Goal: Information Seeking & Learning: Learn about a topic

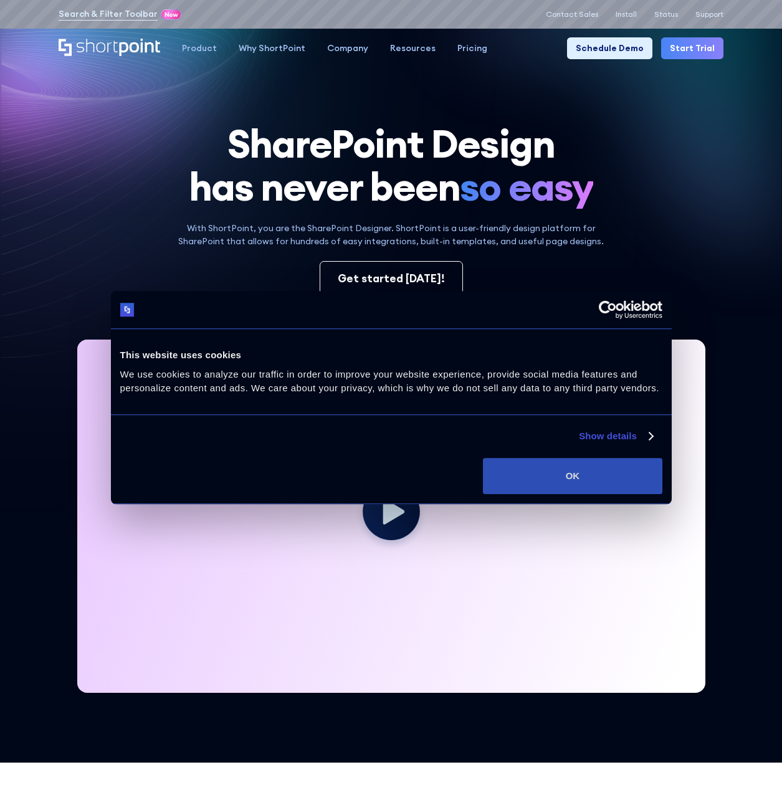
click at [572, 482] on button "OK" at bounding box center [572, 476] width 179 height 36
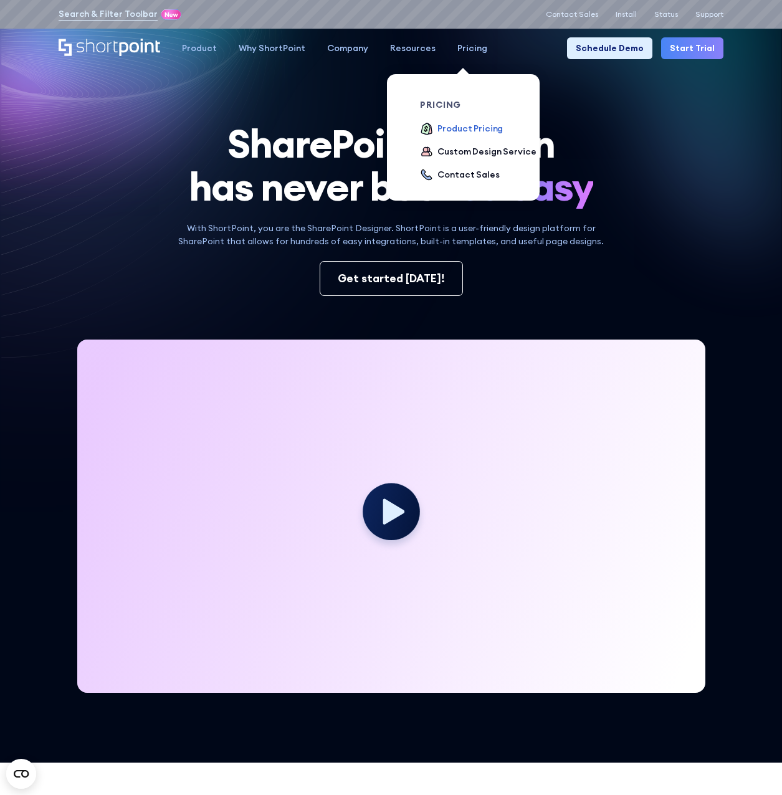
click at [455, 129] on div "Product Pricing" at bounding box center [469, 128] width 65 height 13
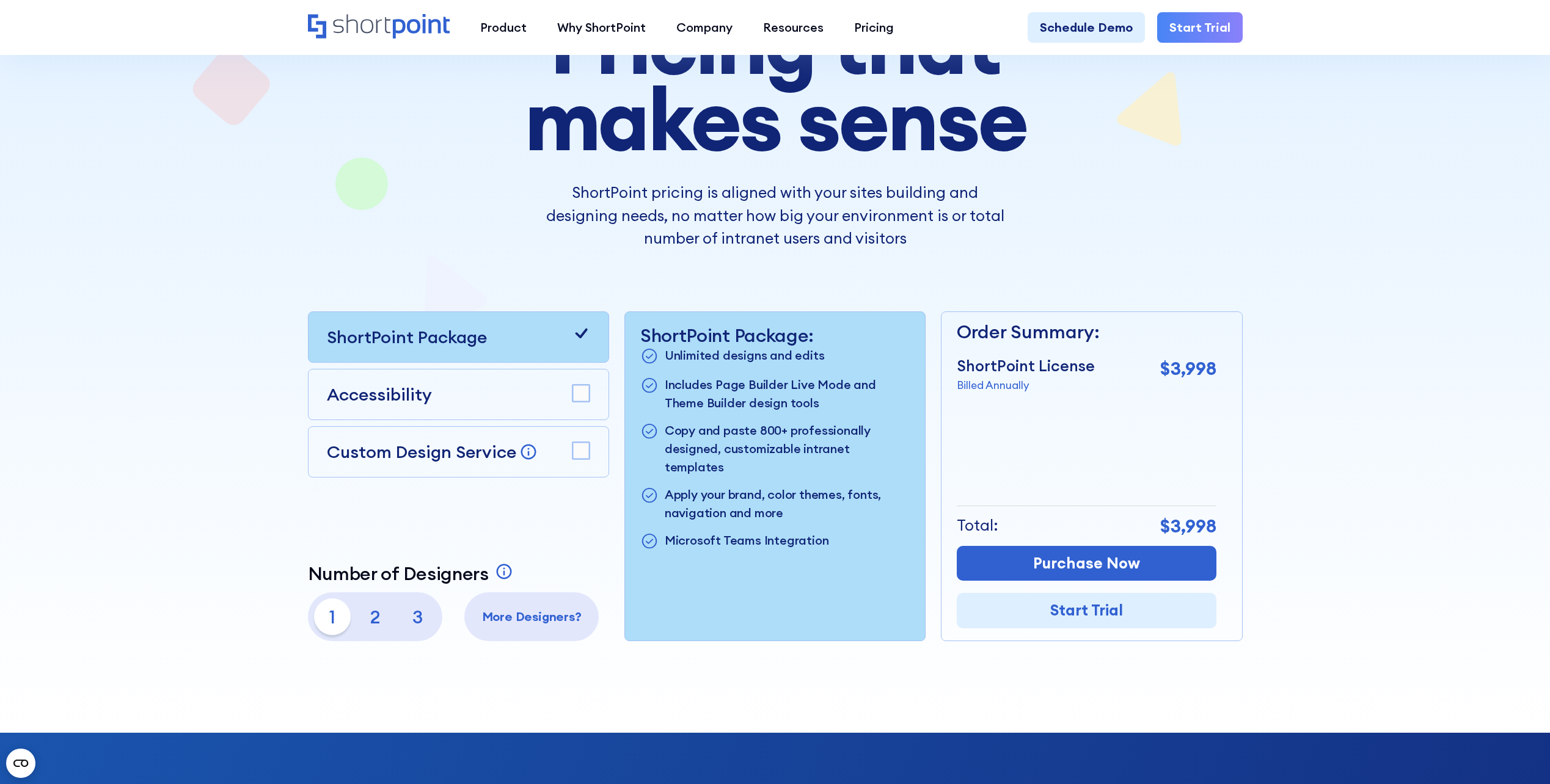
scroll to position [183, 0]
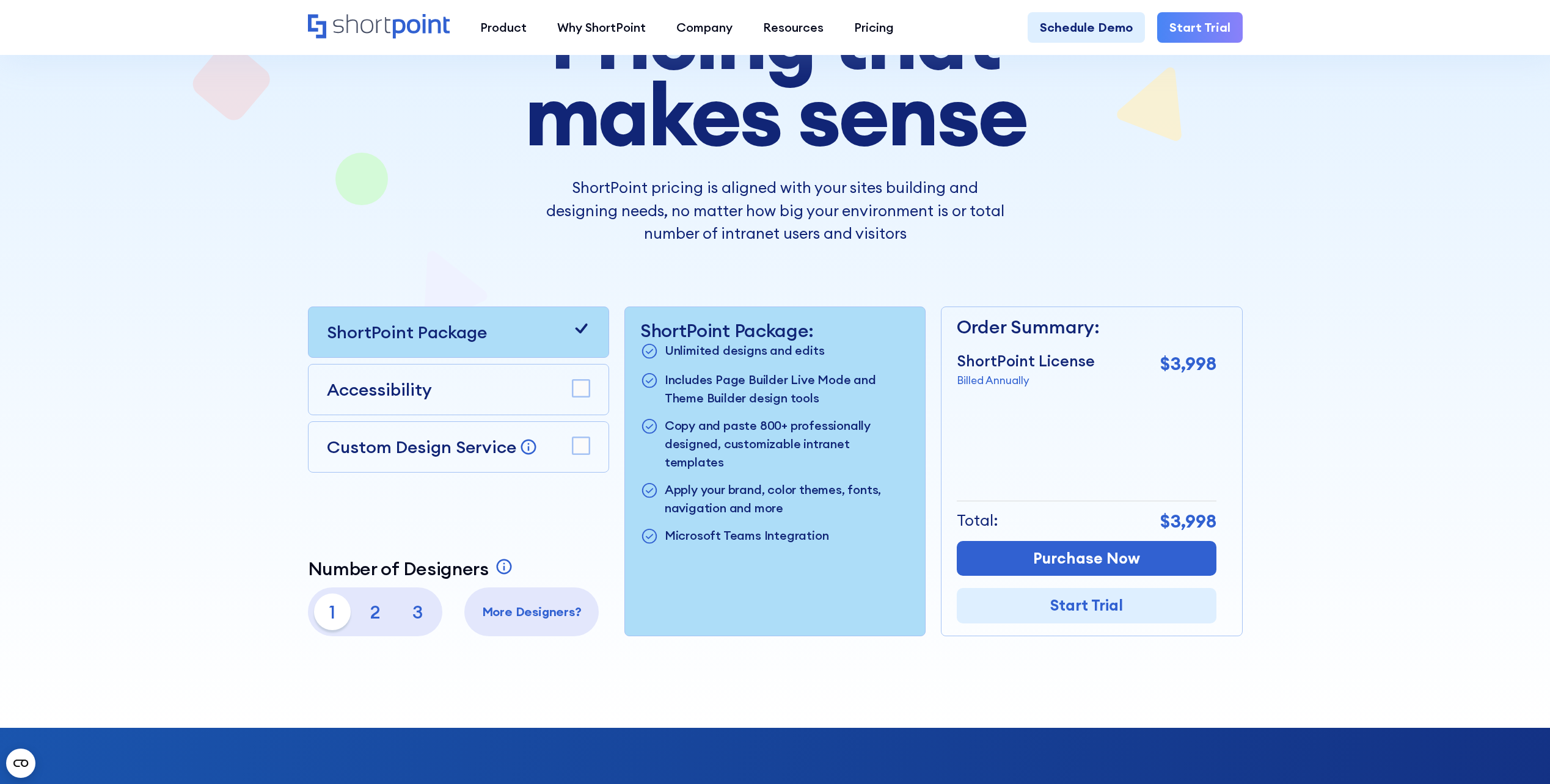
click at [683, 526] on p "Microsoft Teams Integration" at bounding box center [747, 536] width 165 height 21
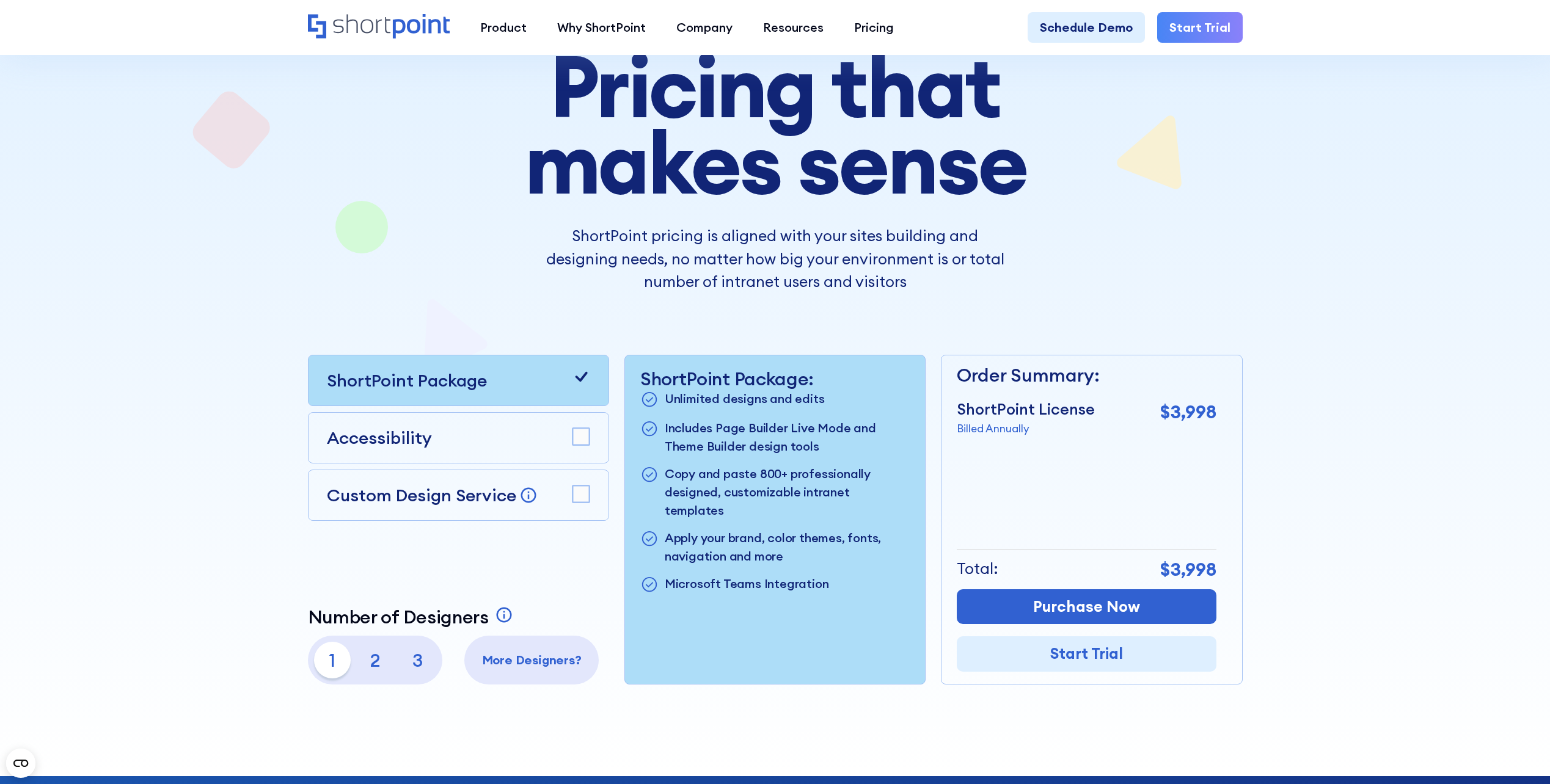
scroll to position [0, 0]
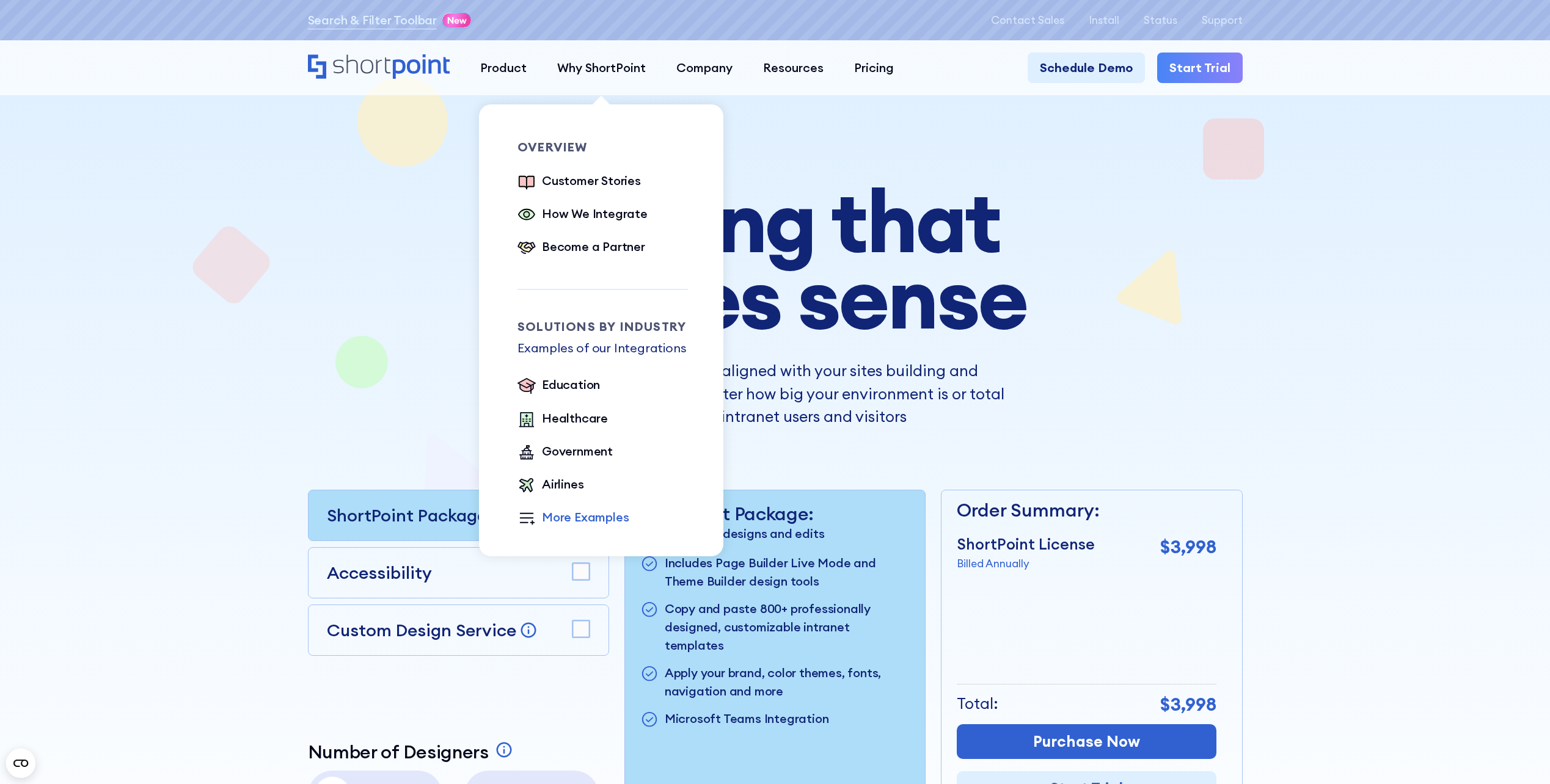
click at [572, 516] on div "More Examples" at bounding box center [585, 516] width 86 height 19
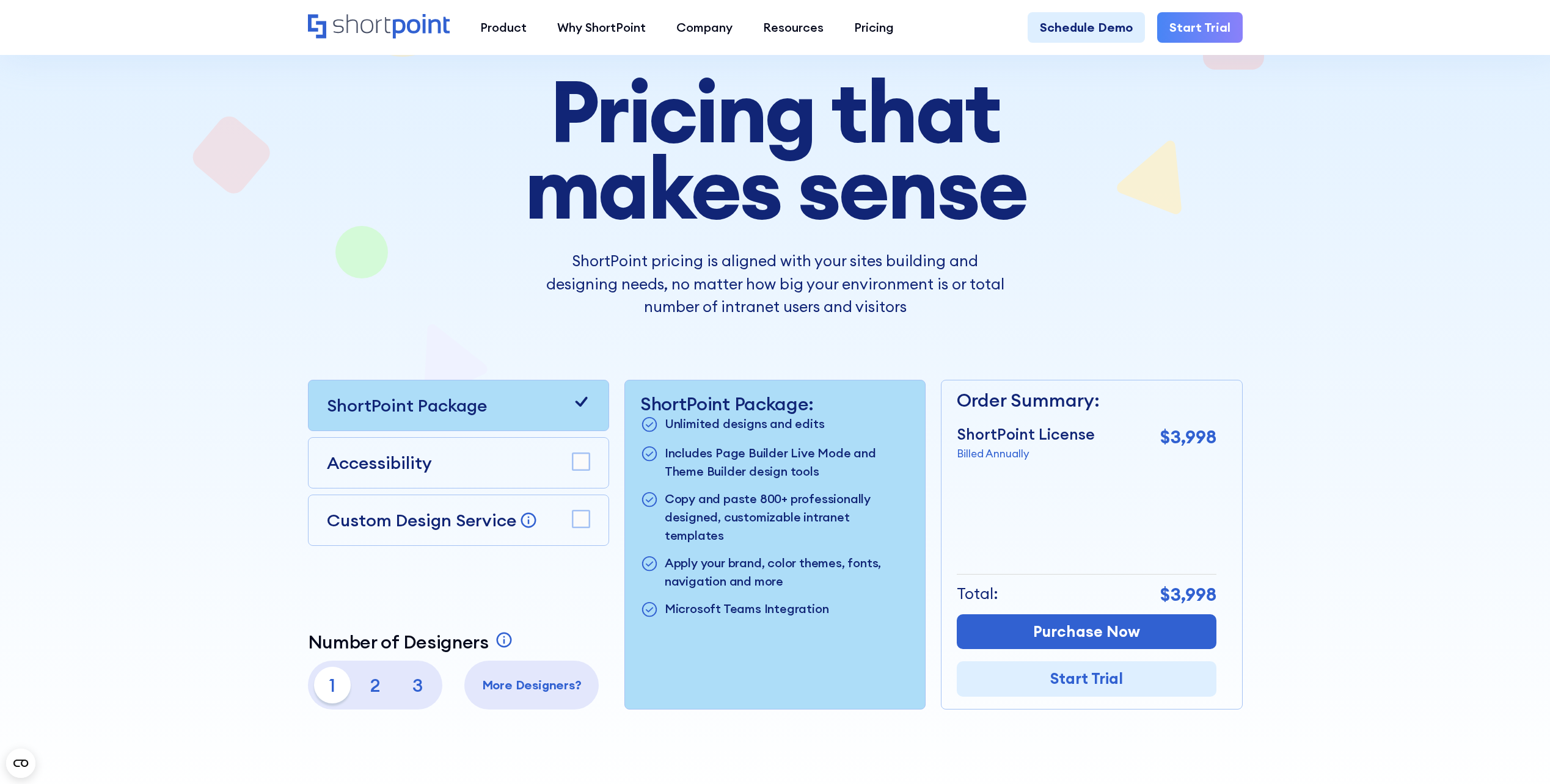
scroll to position [122, 0]
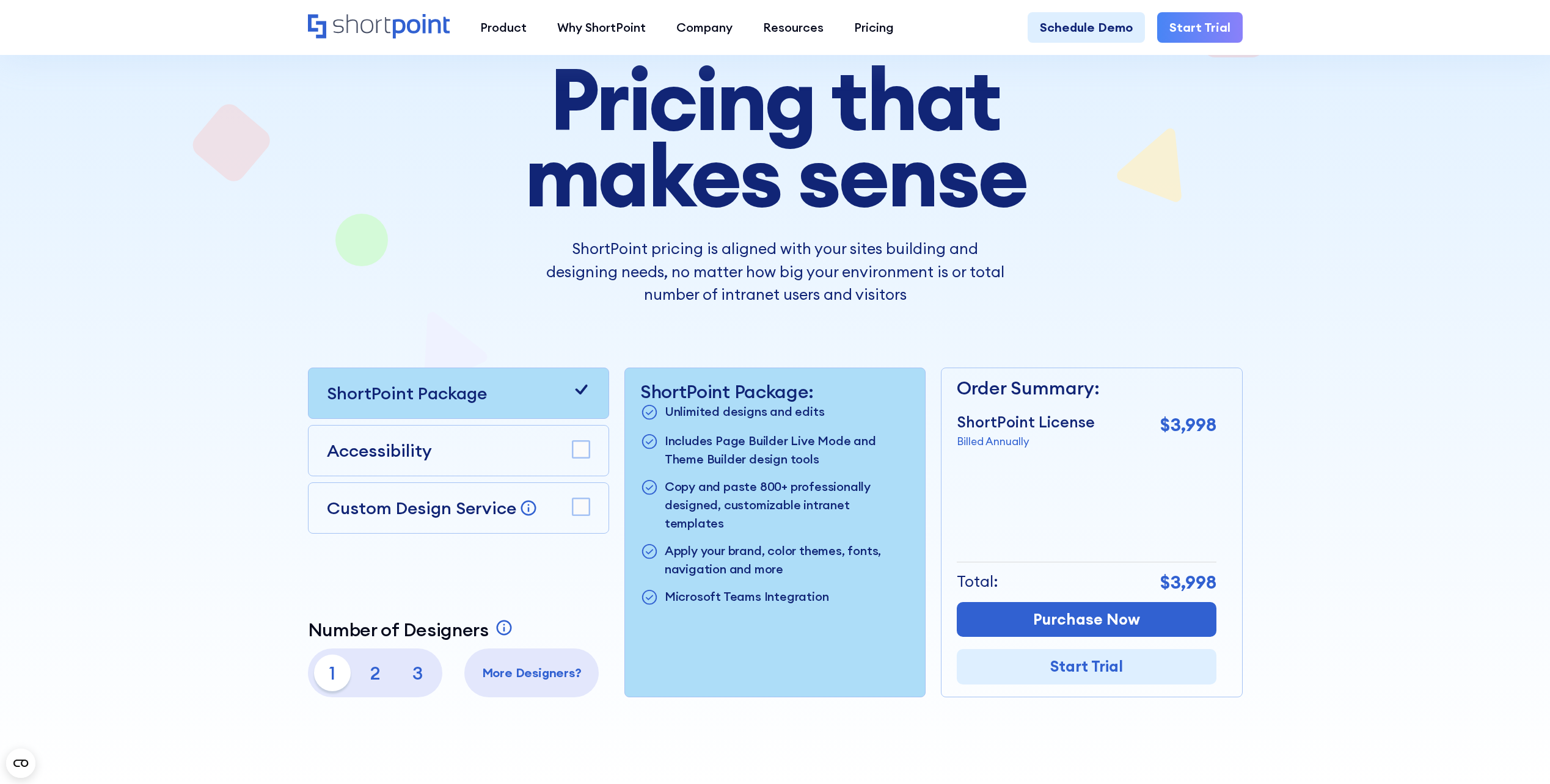
drag, startPoint x: 1003, startPoint y: 442, endPoint x: 1020, endPoint y: 430, distance: 20.8
click at [766, 438] on p "Billed Annually" at bounding box center [1025, 441] width 138 height 16
click at [766, 420] on p "$3,998" at bounding box center [1187, 424] width 56 height 27
click at [765, 588] on p "Microsoft Teams Integration" at bounding box center [747, 598] width 165 height 21
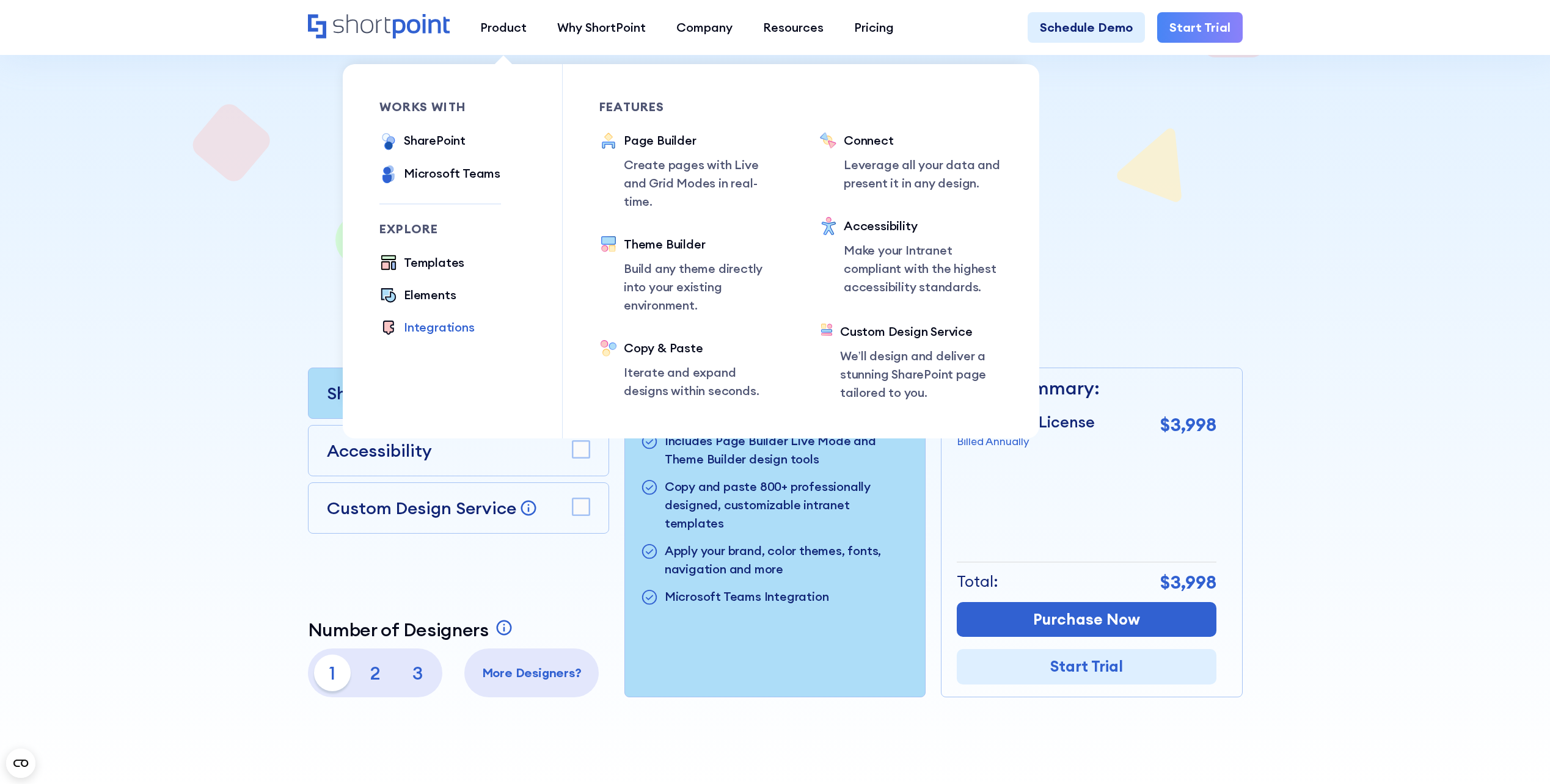
click at [444, 334] on div "Integrations" at bounding box center [439, 327] width 71 height 19
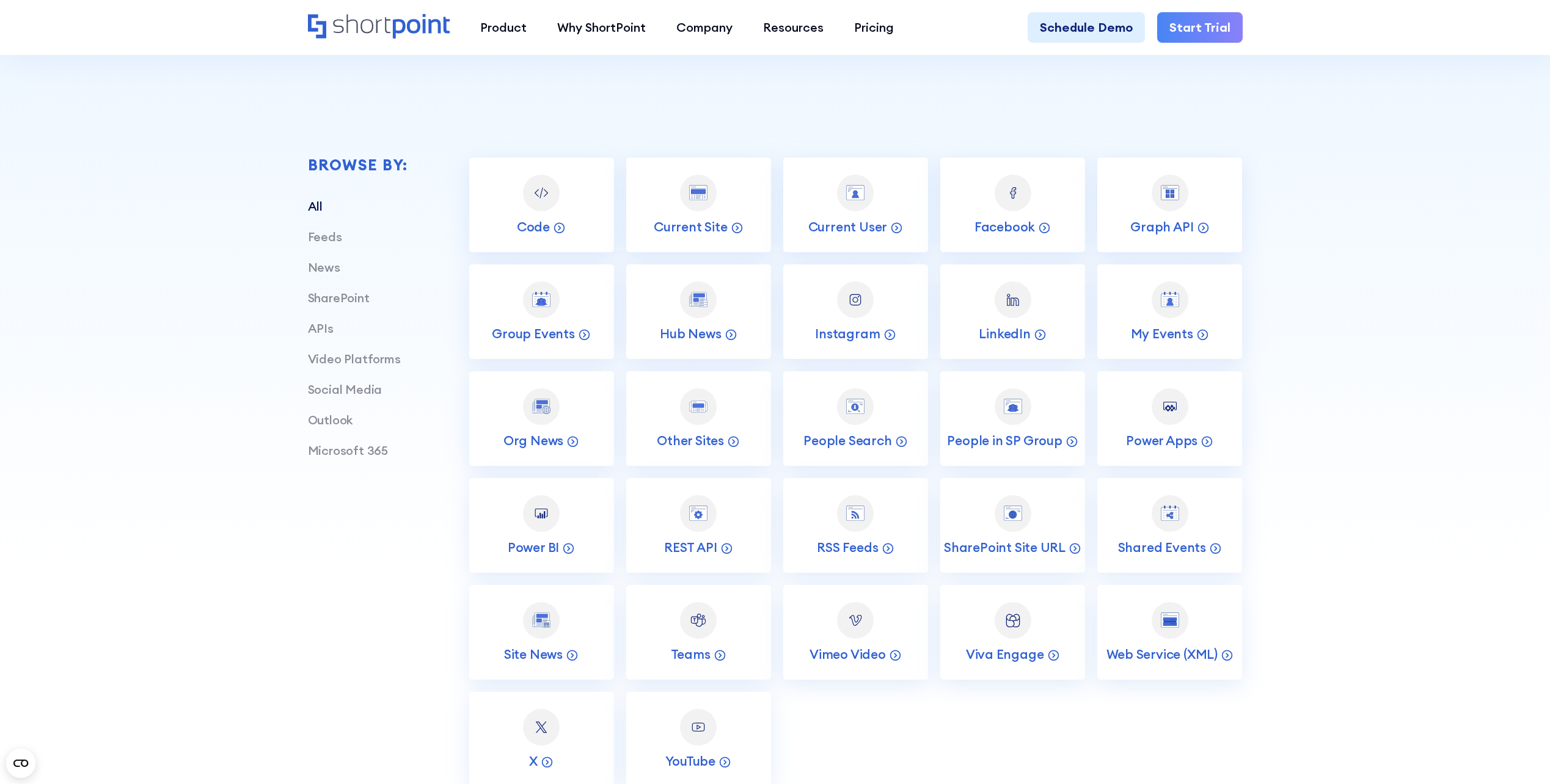
scroll to position [489, 0]
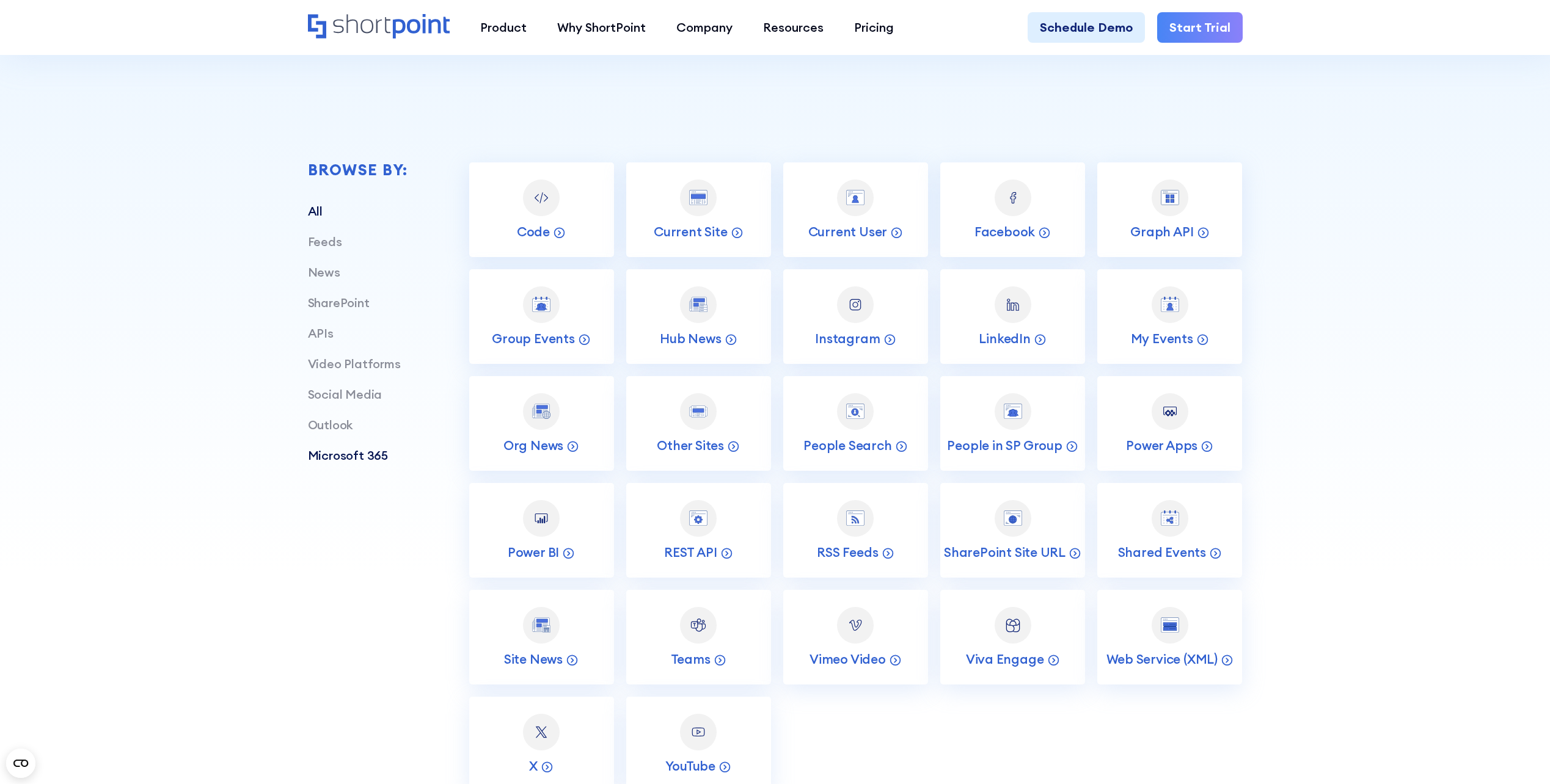
click at [314, 457] on link "Microsoft 365" at bounding box center [348, 456] width 80 height 16
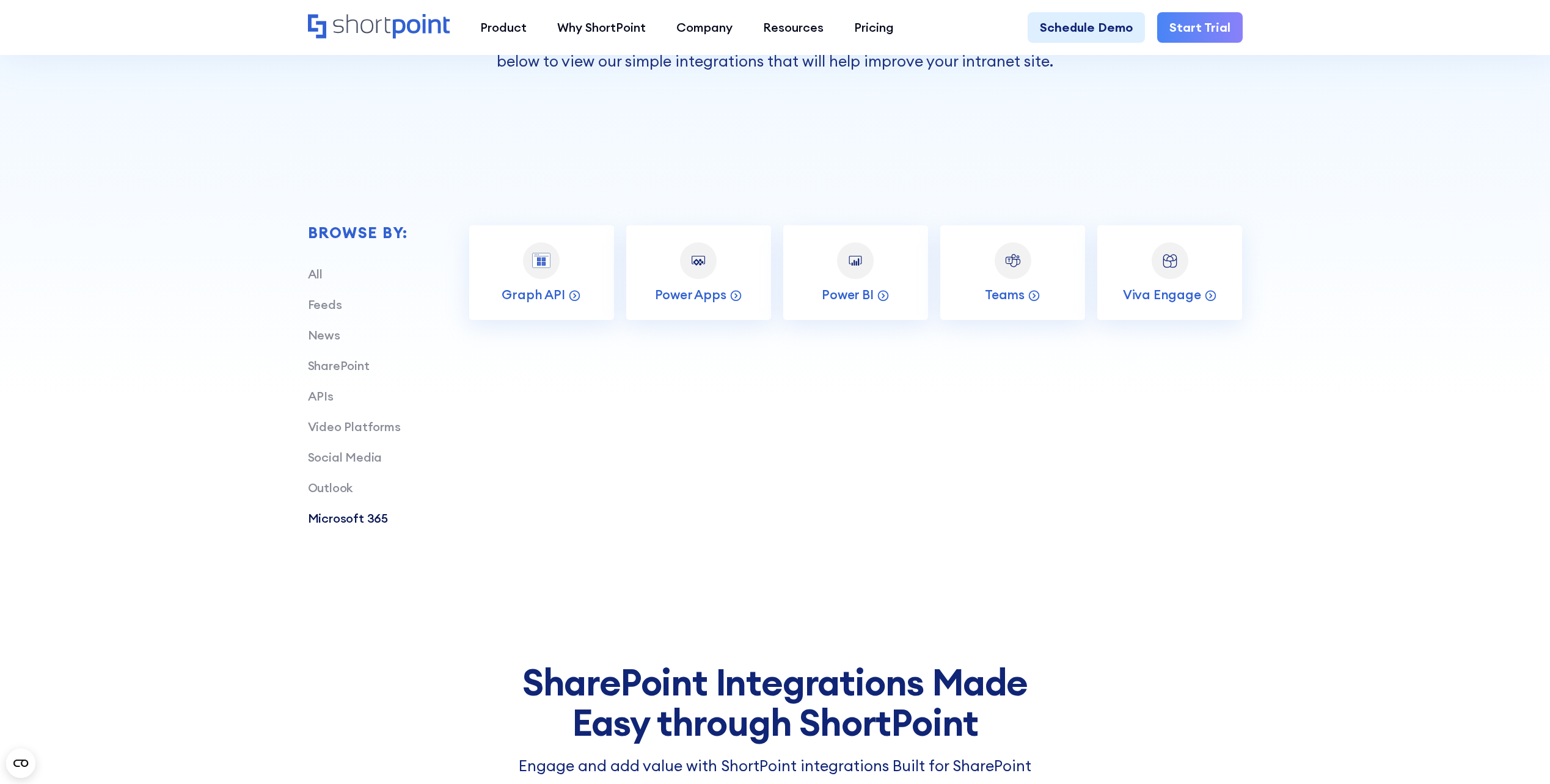
scroll to position [367, 0]
